Goal: Information Seeking & Learning: Find specific page/section

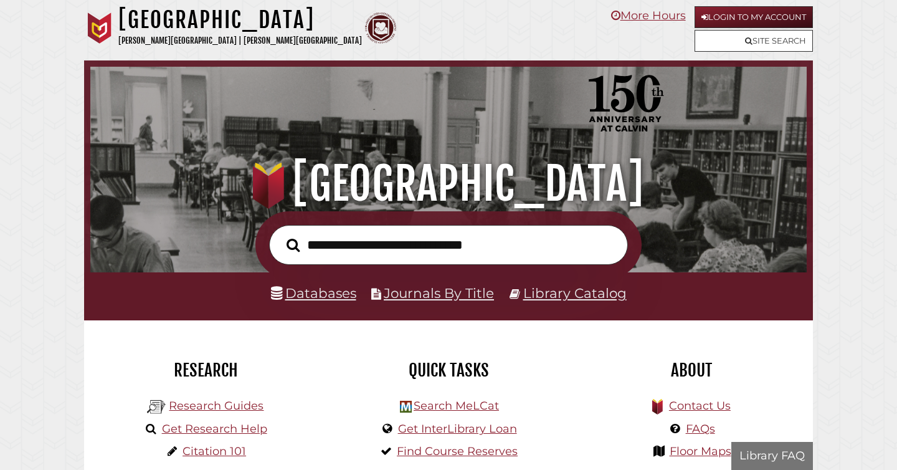
scroll to position [237, 710]
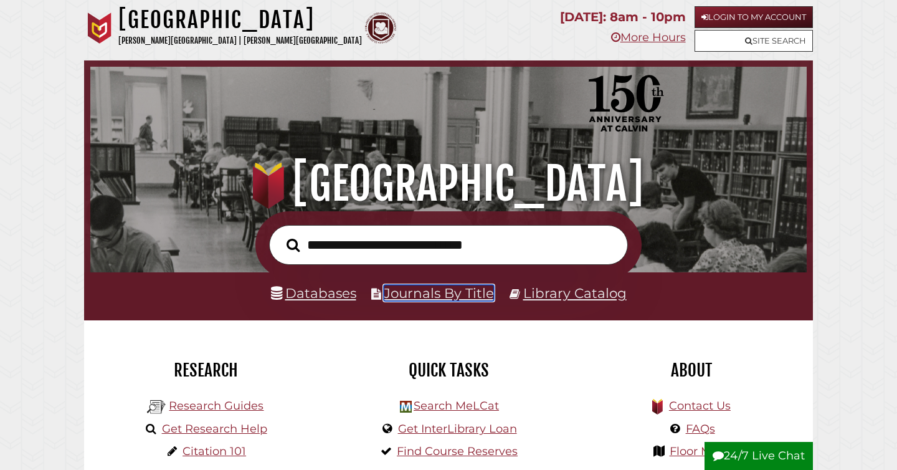
click at [435, 288] on link "Journals By Title" at bounding box center [439, 293] width 110 height 16
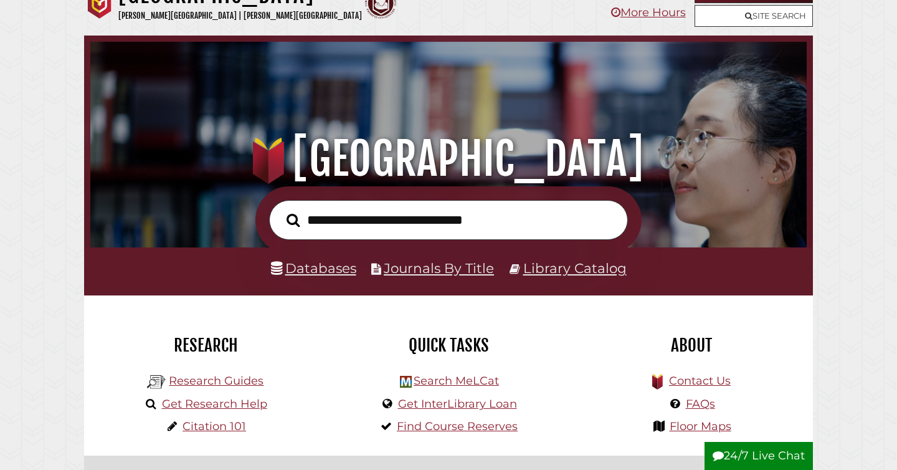
scroll to position [26, 0]
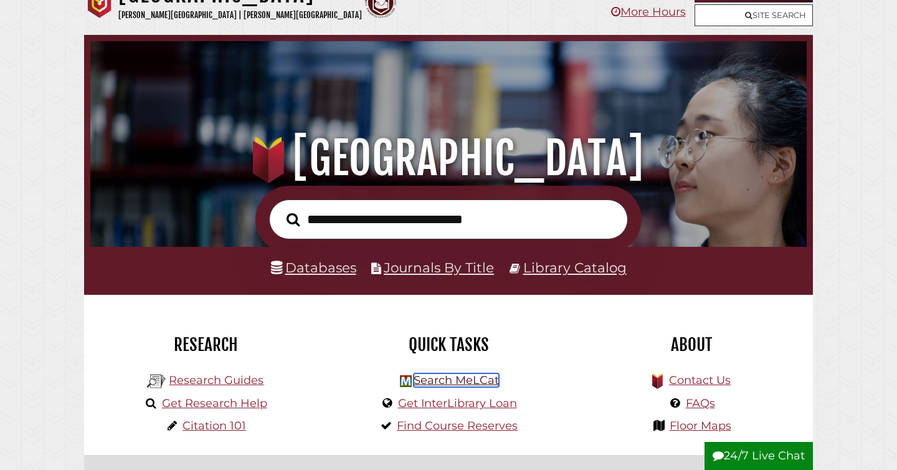
click at [454, 379] on link "Search MeLCat" at bounding box center [456, 380] width 85 height 14
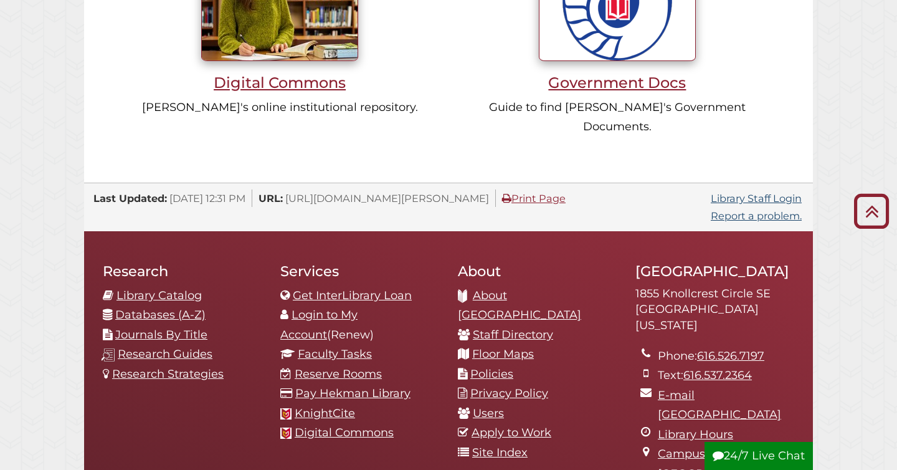
scroll to position [1176, 0]
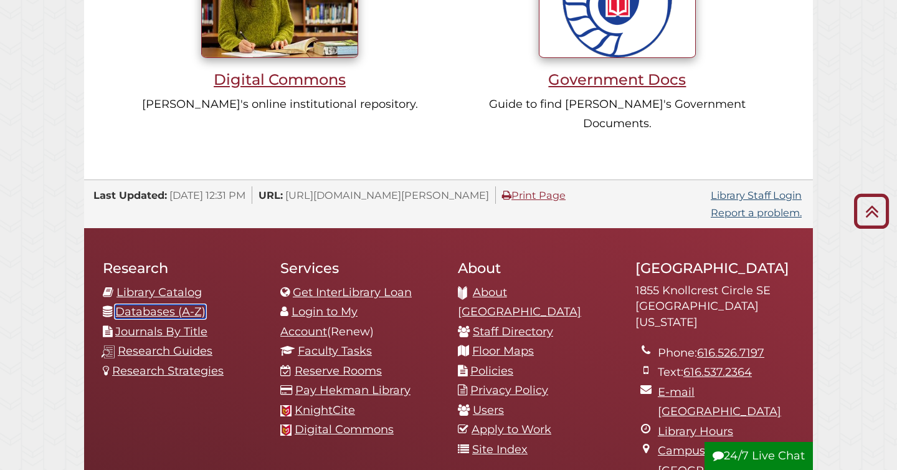
click at [173, 305] on link "Databases (A-Z)" at bounding box center [160, 312] width 90 height 14
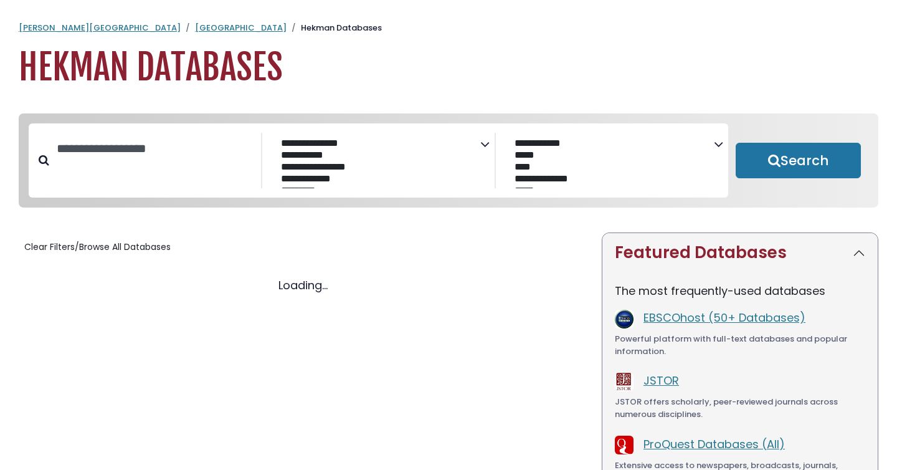
select select "Database Subject Filter"
select select "Database Vendors Filter"
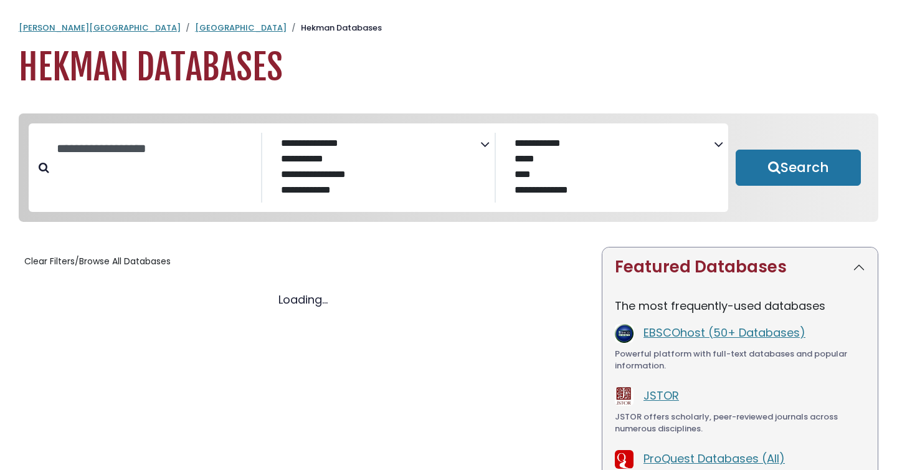
select select "Database Subject Filter"
select select "Database Vendors Filter"
select select "Database Subject Filter"
select select "Database Vendors Filter"
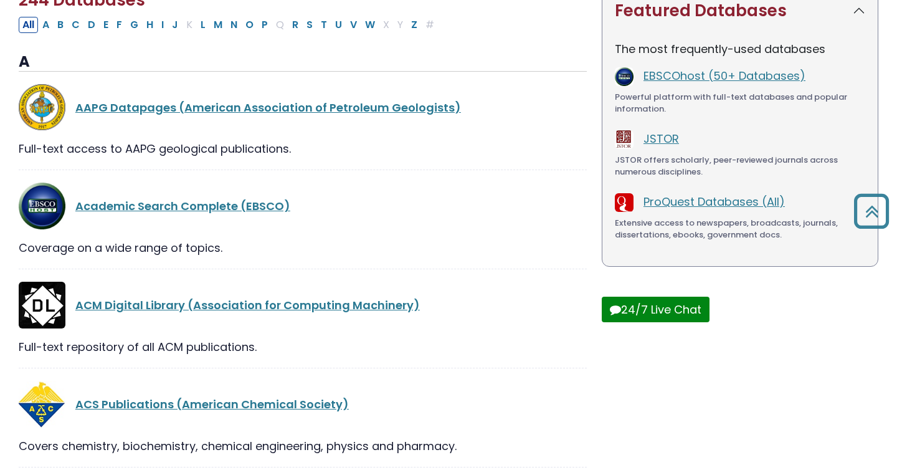
scroll to position [224, 0]
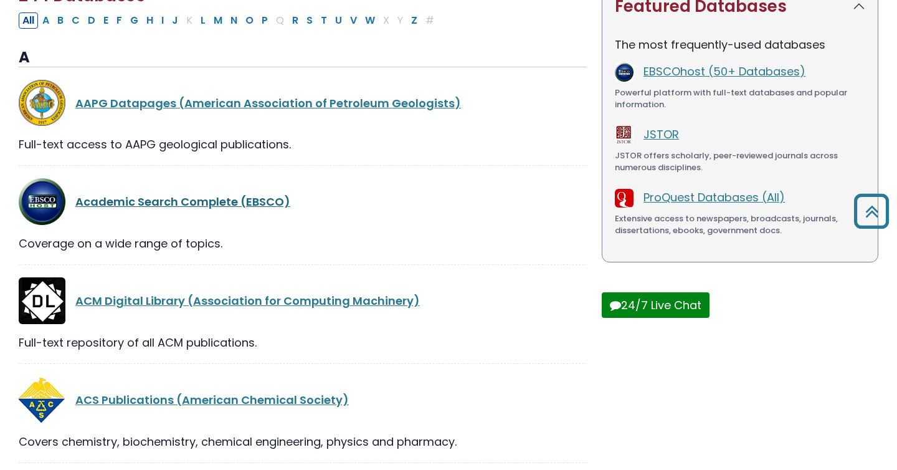
click at [226, 201] on link "Academic Search Complete (EBSCO)" at bounding box center [182, 202] width 215 height 16
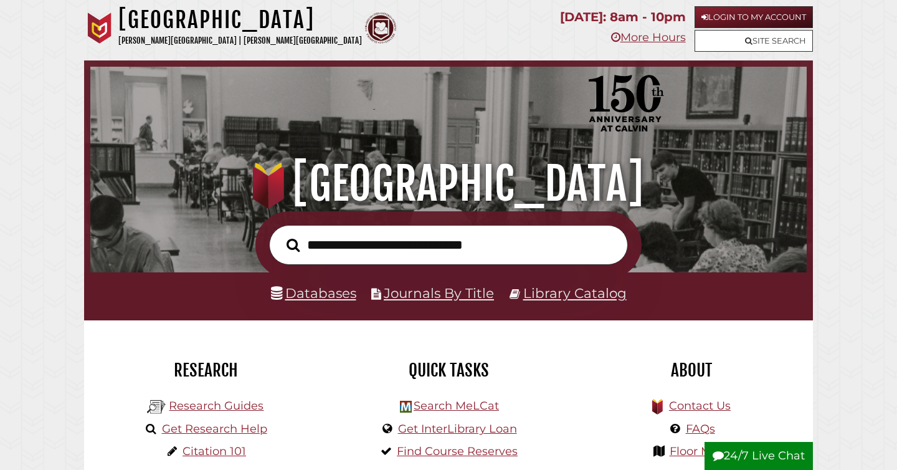
scroll to position [237, 710]
paste input "**********"
type input "**********"
click at [280, 235] on button "Search" at bounding box center [293, 245] width 26 height 21
